Goal: Transaction & Acquisition: Book appointment/travel/reservation

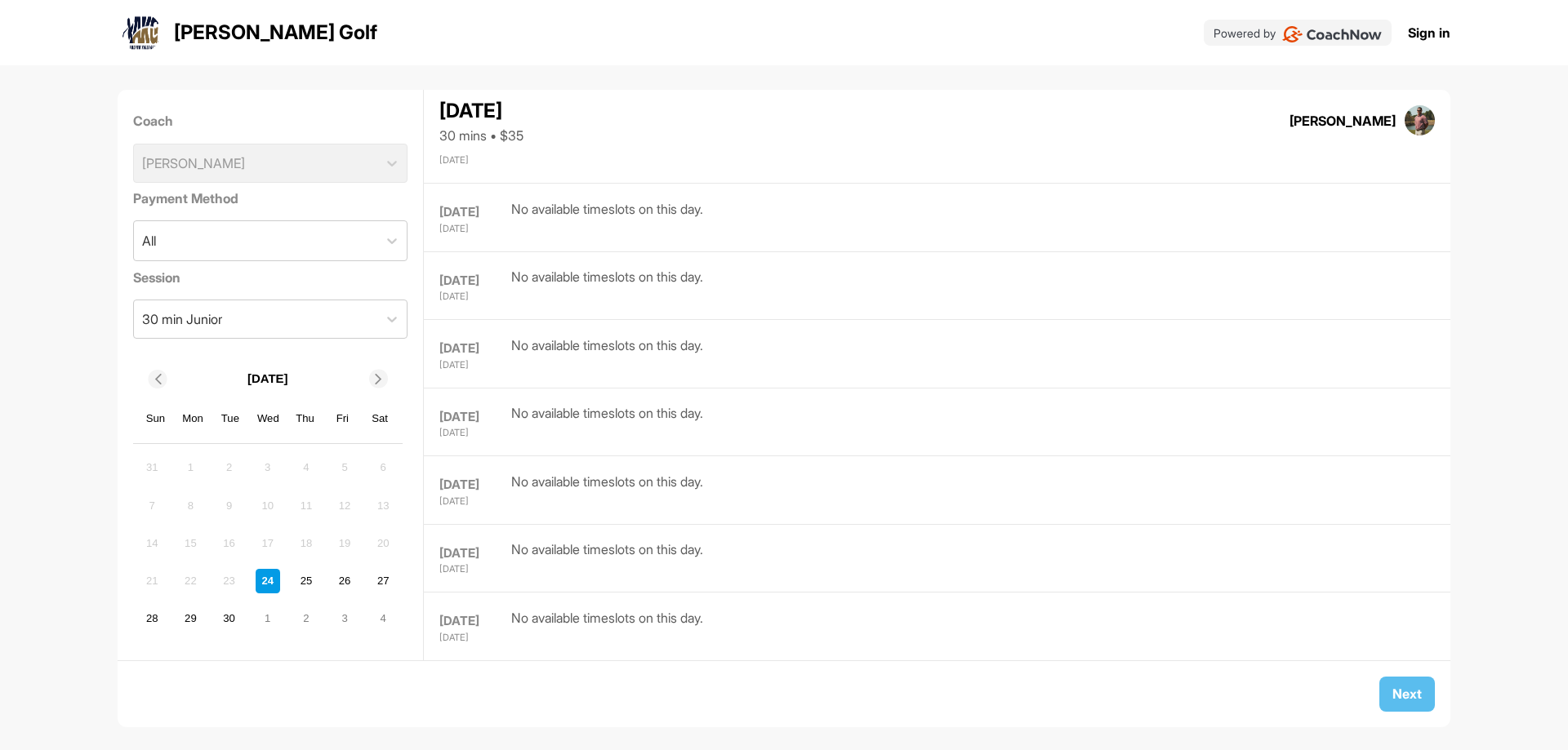
scroll to position [5967, 0]
click at [347, 164] on div "Coach Matthew Palmer" at bounding box center [271, 146] width 276 height 83
click at [371, 162] on div "Coach Matthew Palmer" at bounding box center [271, 146] width 276 height 83
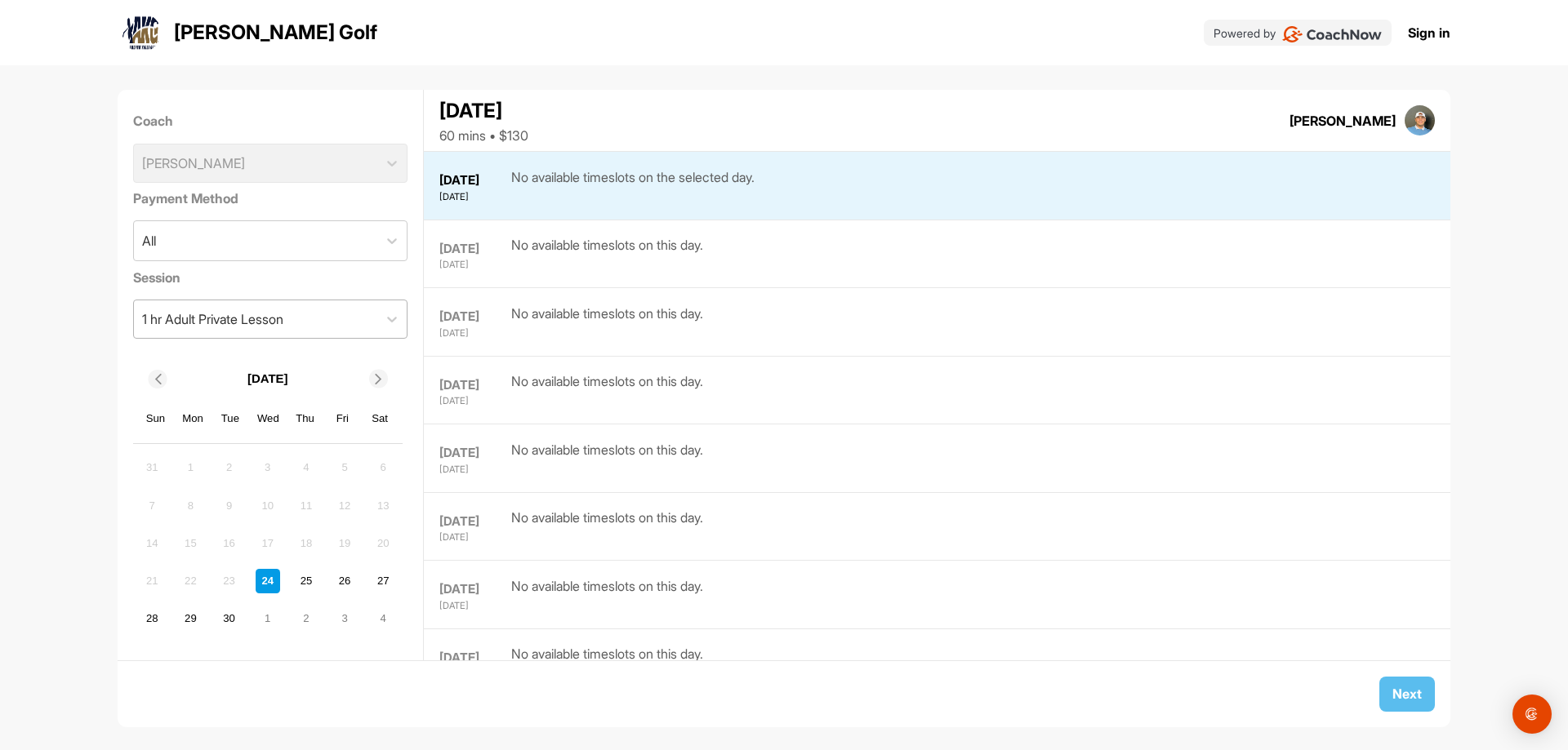
click at [310, 317] on div "1 hr Adult Private Lesson" at bounding box center [256, 319] width 244 height 37
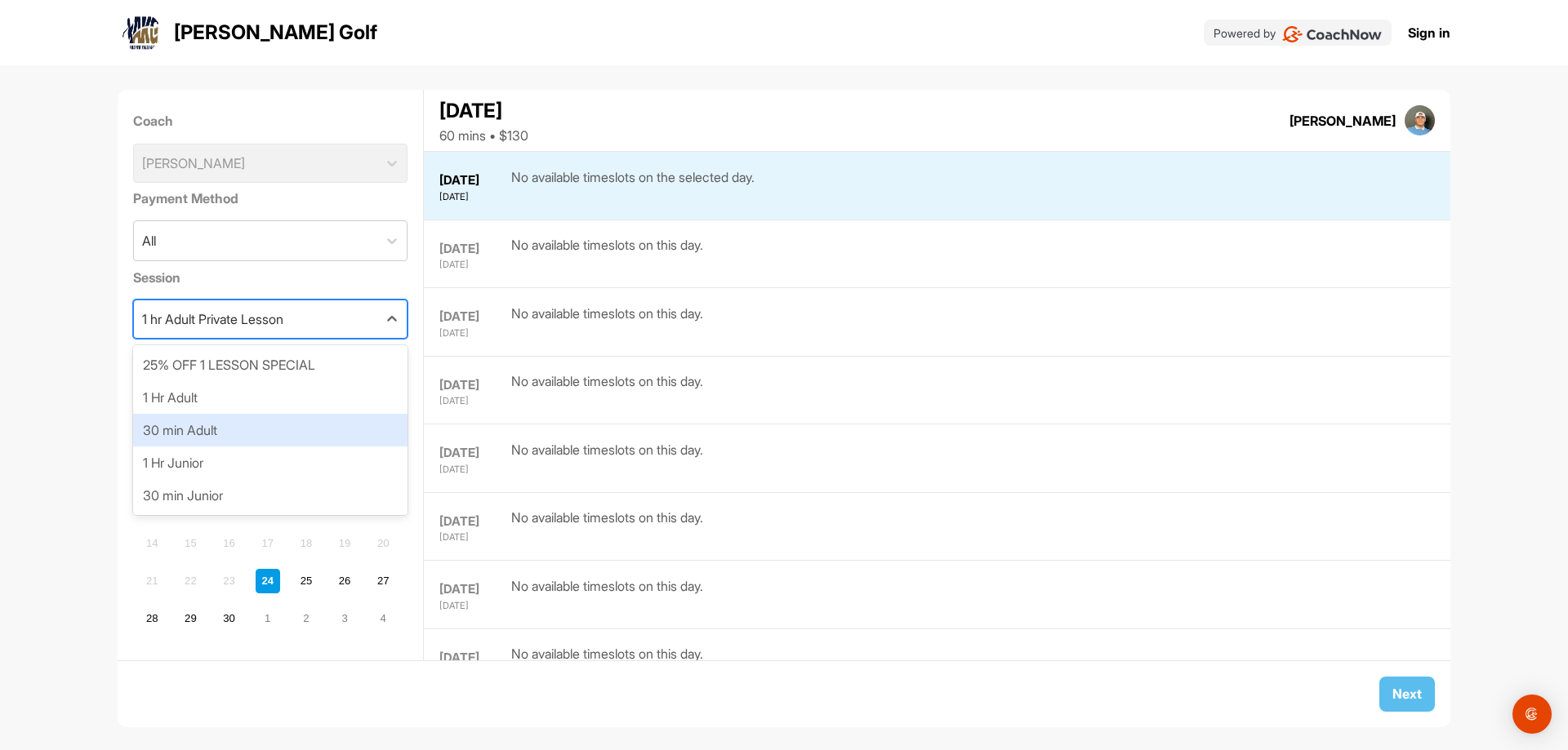
click at [316, 417] on div "30 min Adult" at bounding box center [271, 429] width 276 height 32
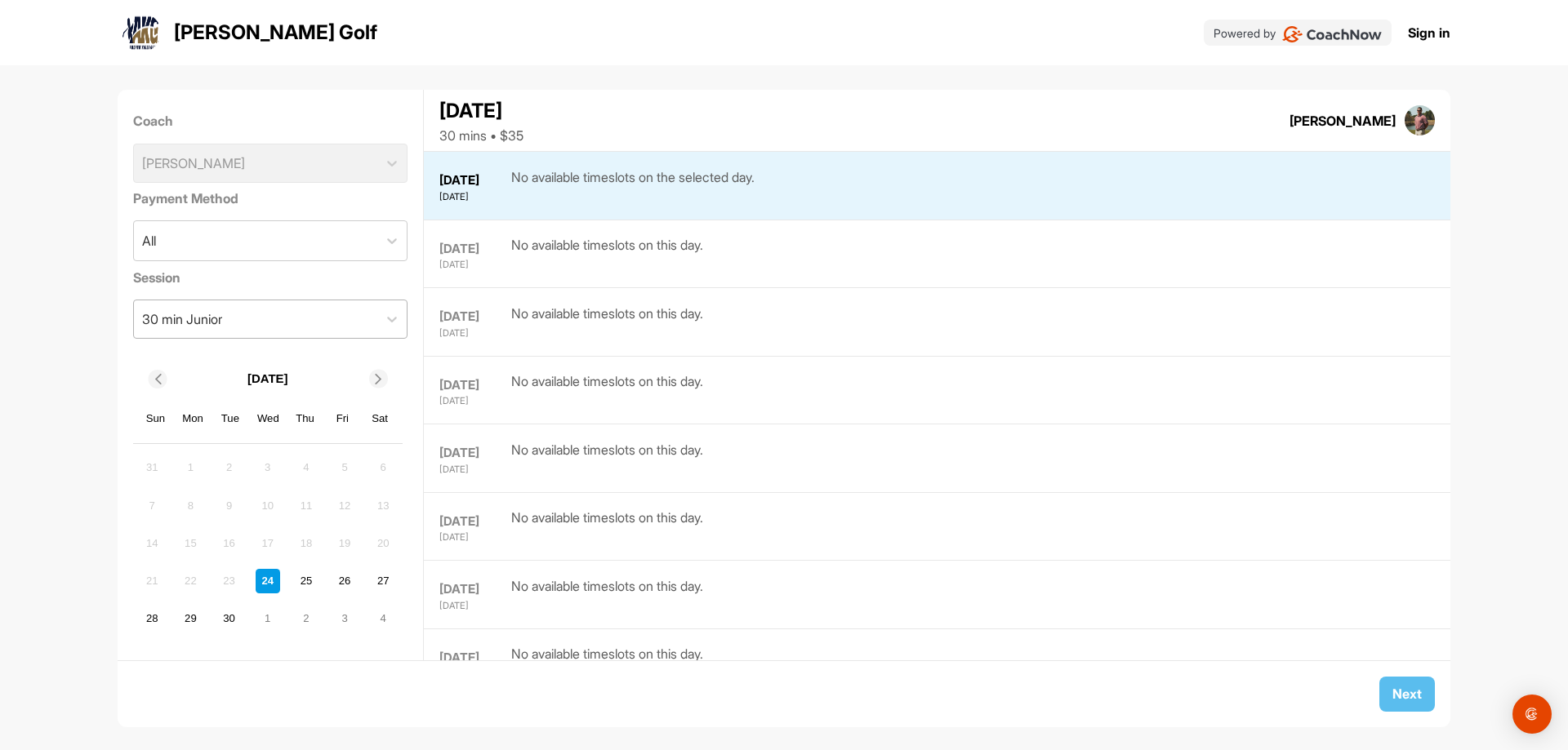
click at [332, 320] on div "30 min Junior" at bounding box center [256, 319] width 244 height 37
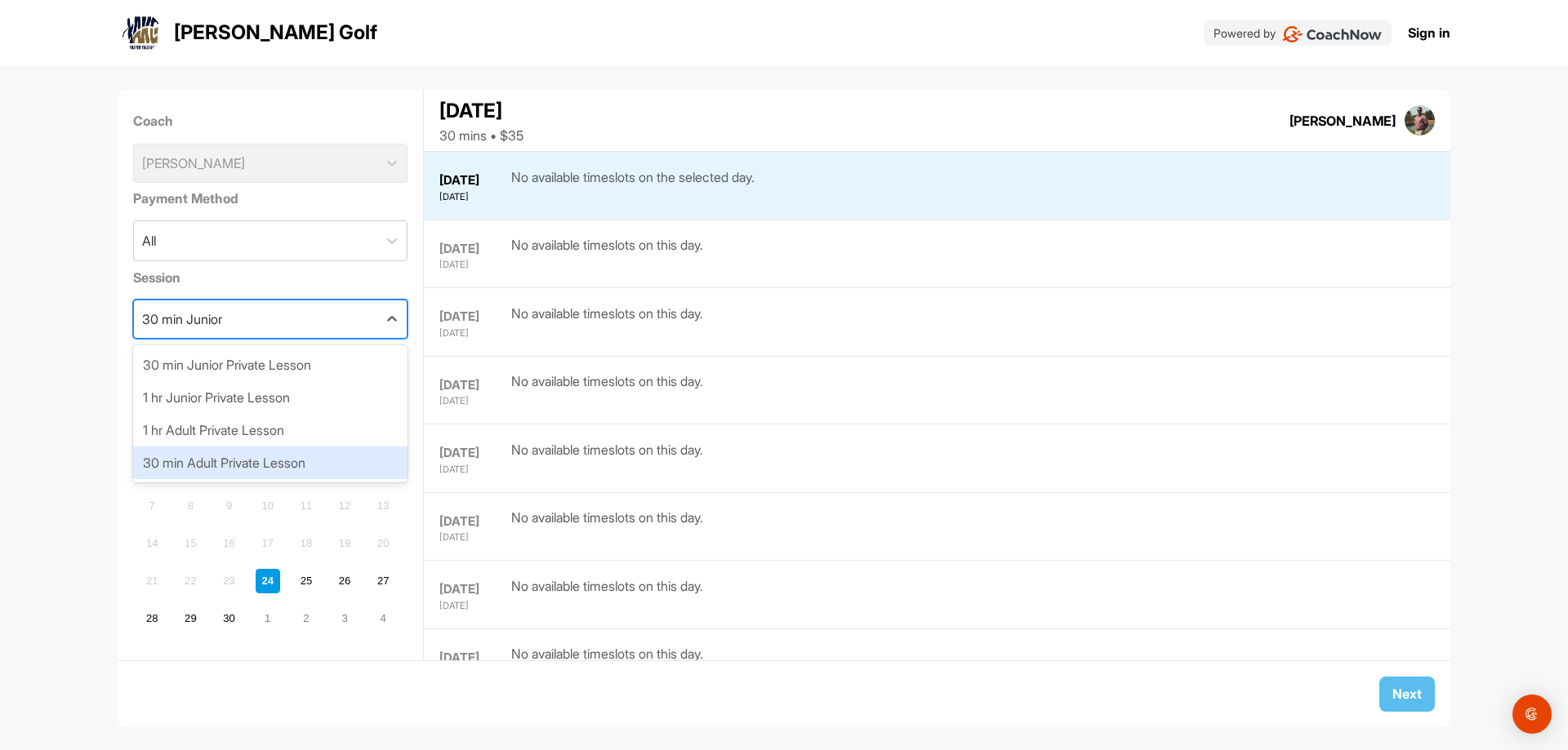
click at [333, 453] on div "30 min Adult Private Lesson" at bounding box center [271, 462] width 276 height 32
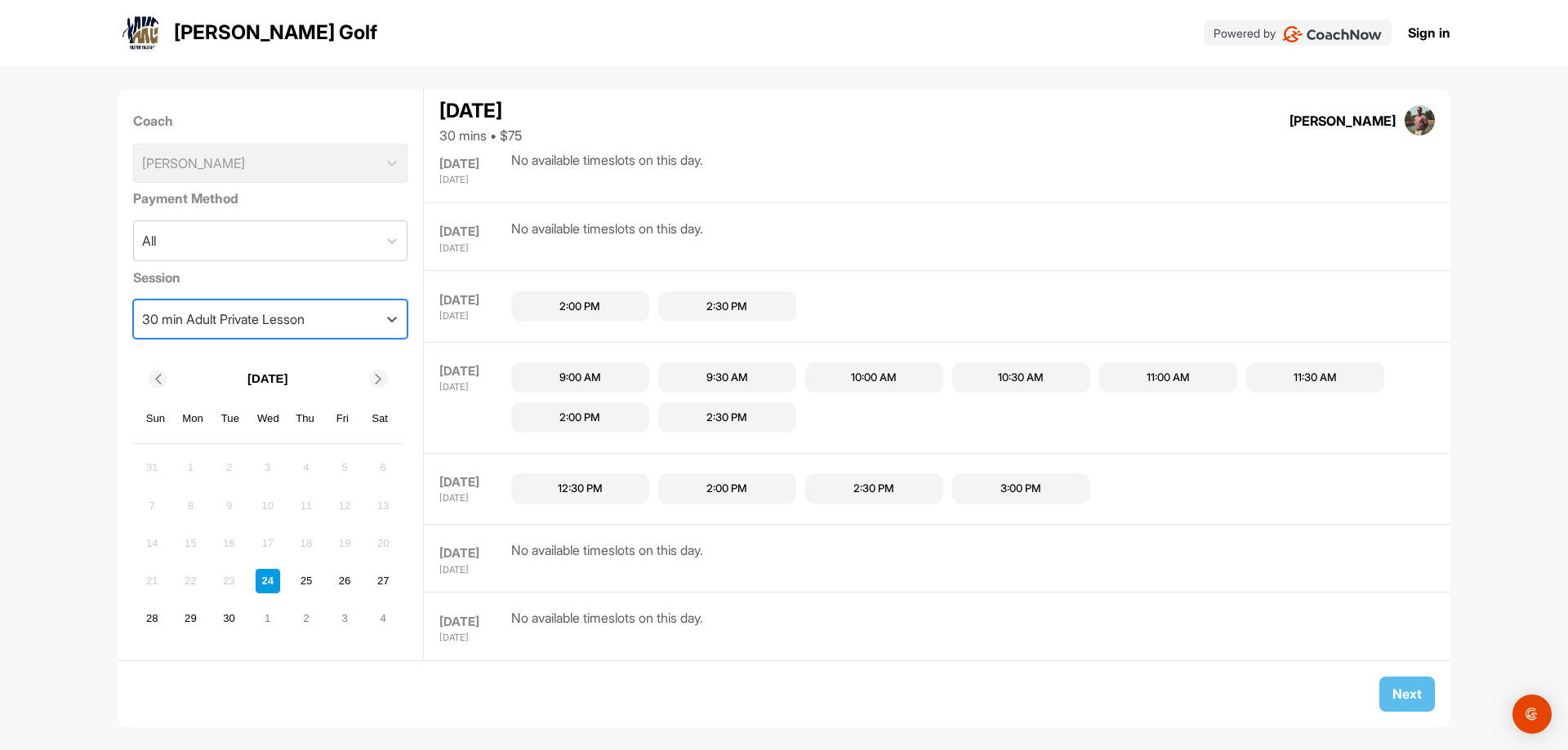
scroll to position [91, 0]
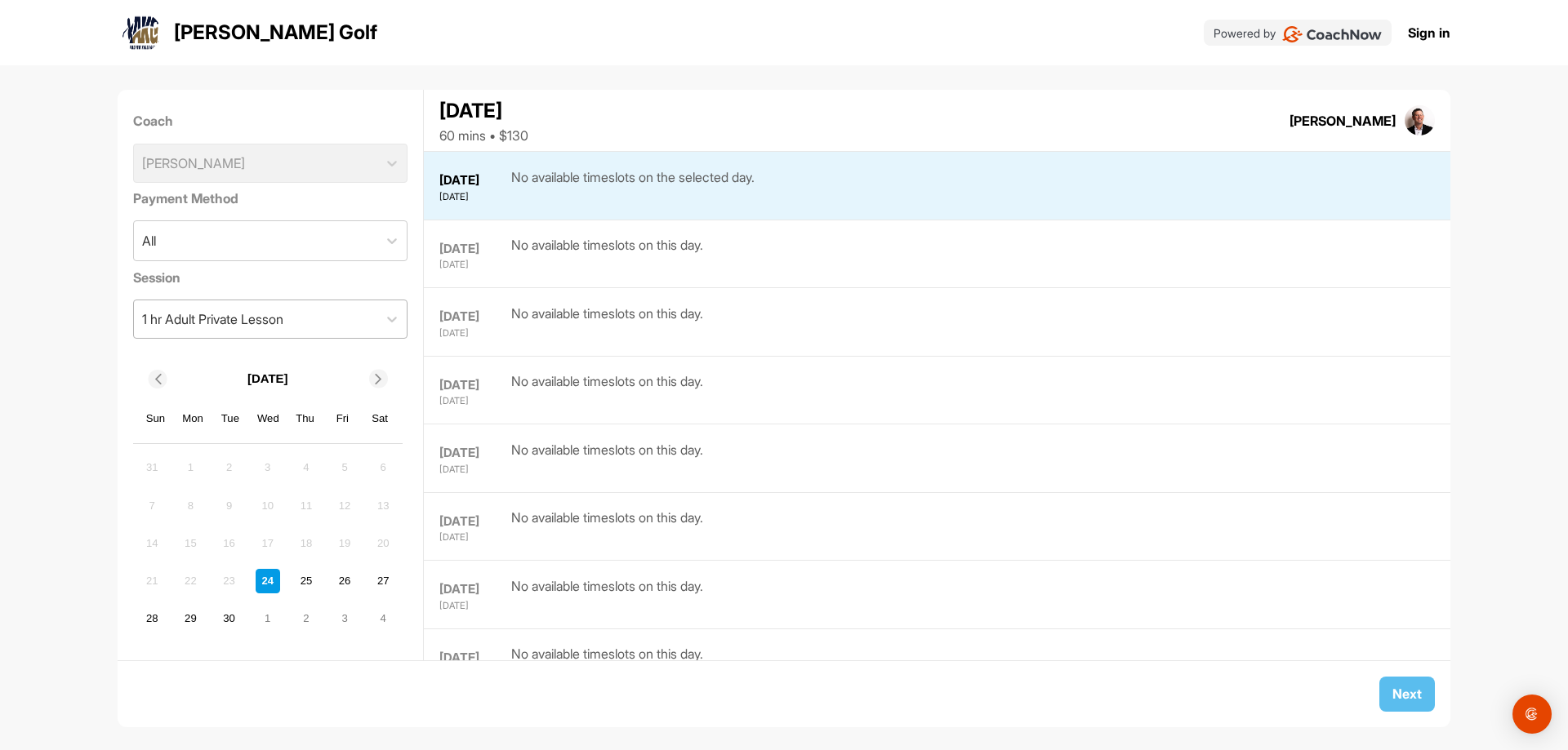
click at [326, 324] on div "1 hr Adult Private Lesson" at bounding box center [256, 319] width 244 height 37
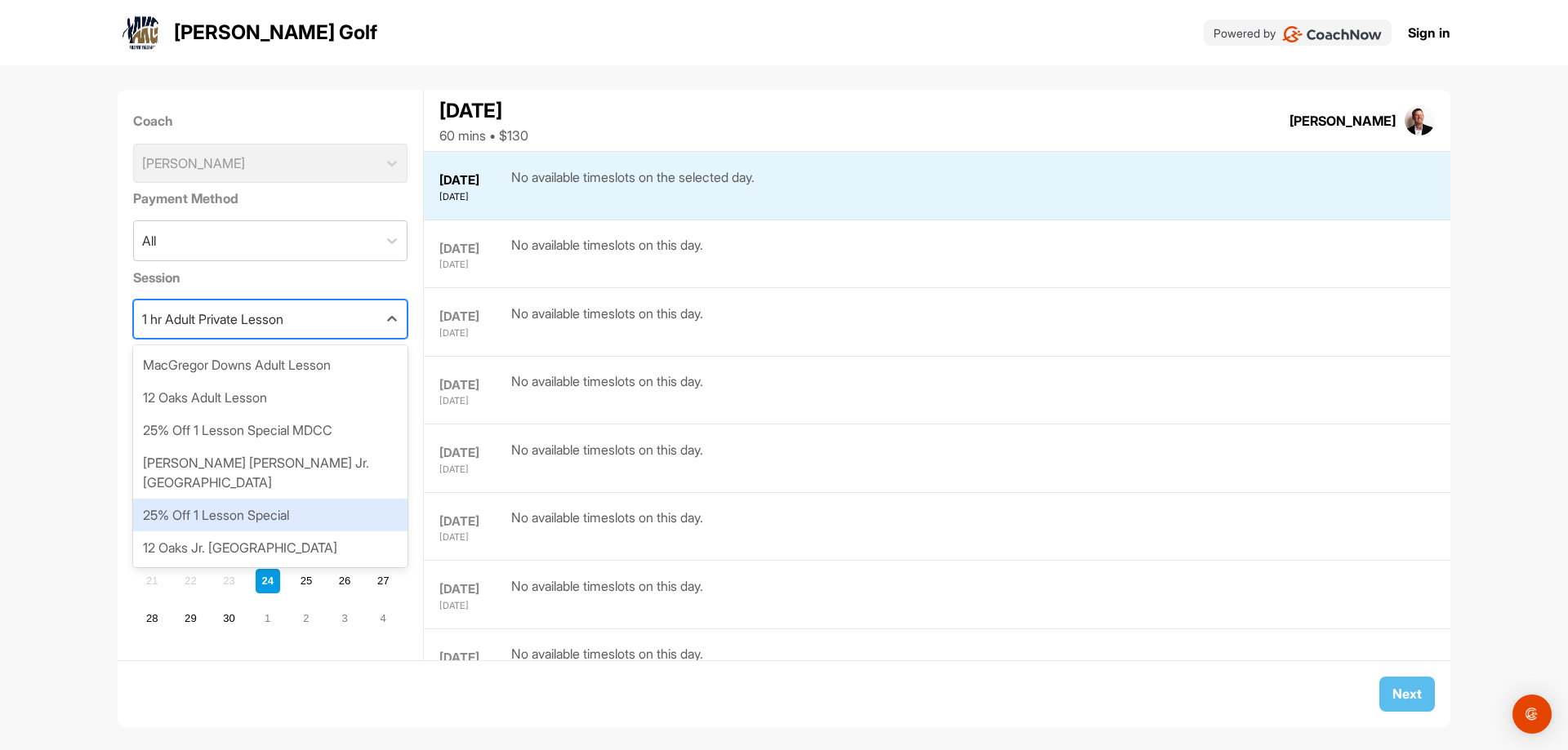
click at [322, 500] on div "25% Off 1 Lesson Special" at bounding box center [271, 515] width 276 height 32
